Goal: Find specific page/section: Find specific page/section

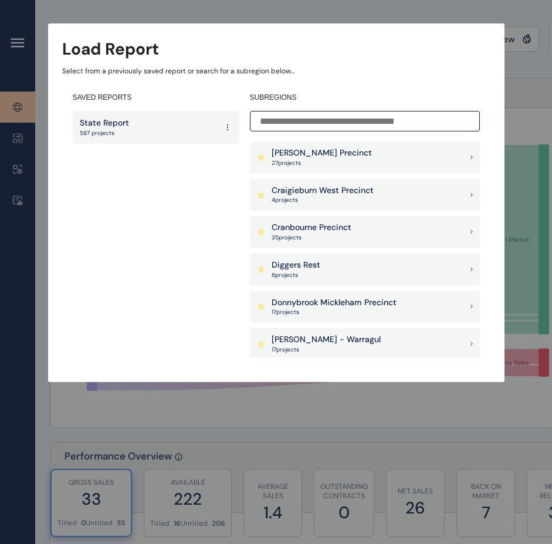
scroll to position [354, 0]
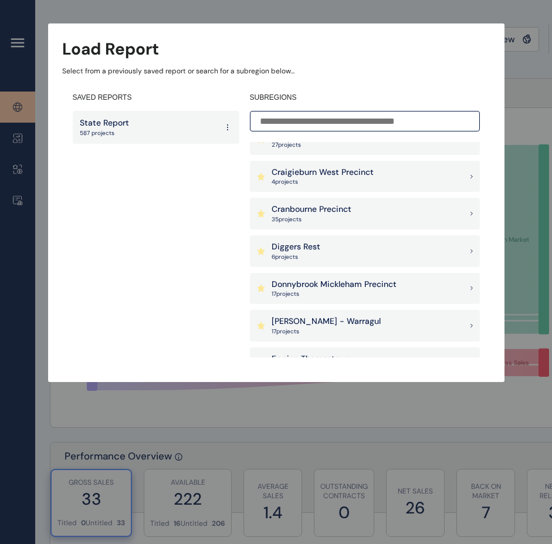
click at [364, 286] on p "Donnybrook Mickleham Precinct" at bounding box center [333, 285] width 125 height 12
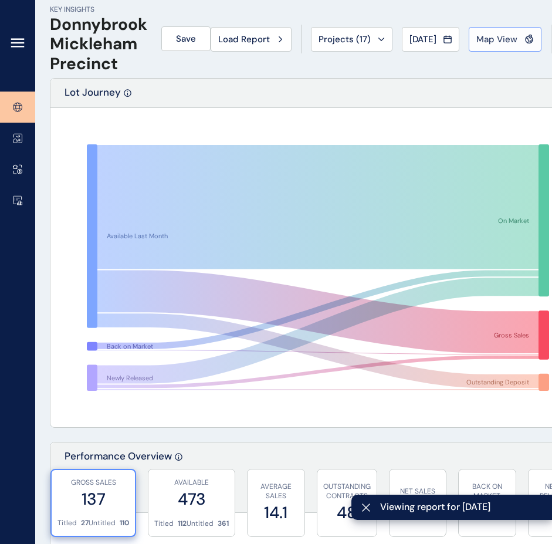
click at [510, 38] on span "Map View" at bounding box center [496, 39] width 41 height 12
